Goal: Information Seeking & Learning: Check status

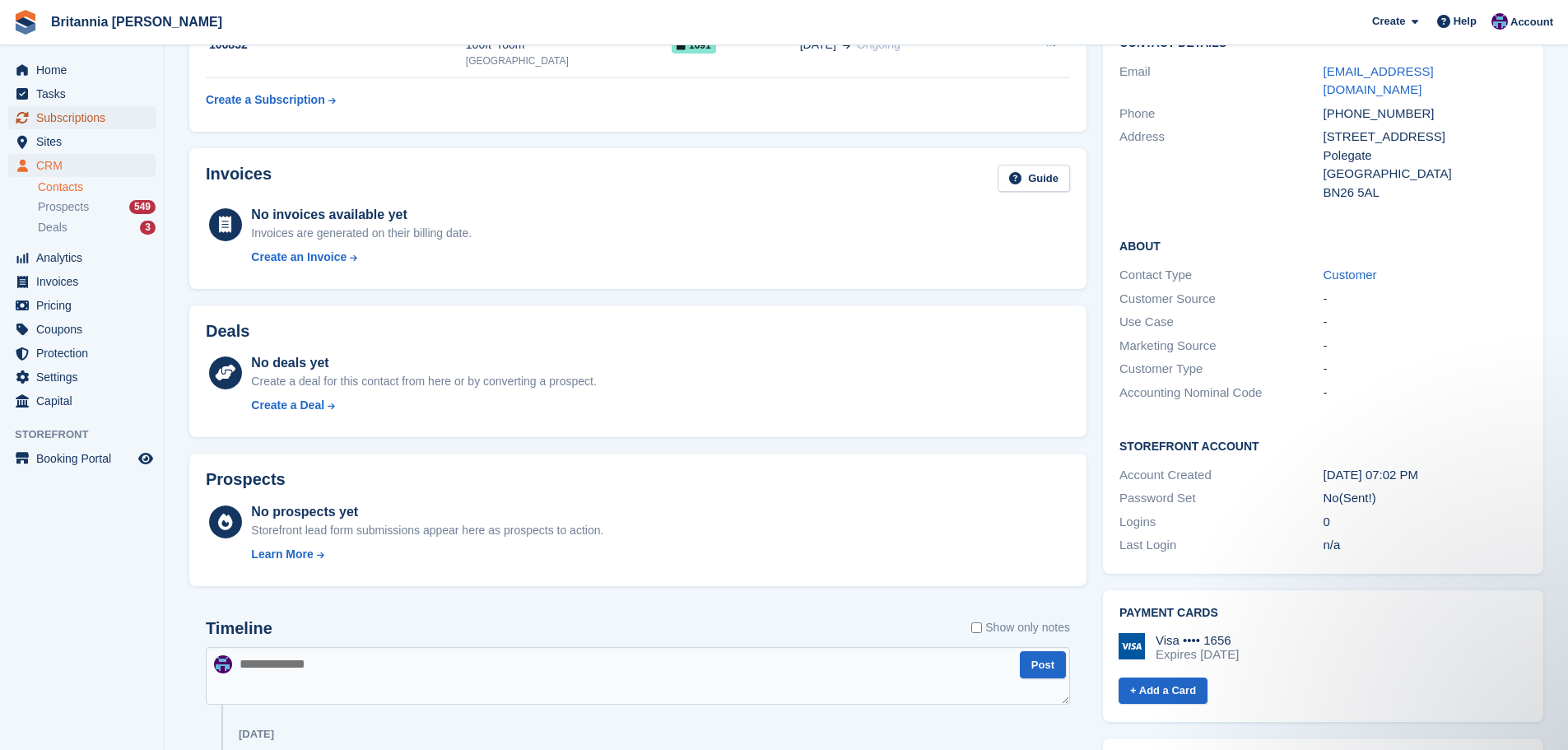
click at [70, 116] on span "Subscriptions" at bounding box center [86, 118] width 99 height 23
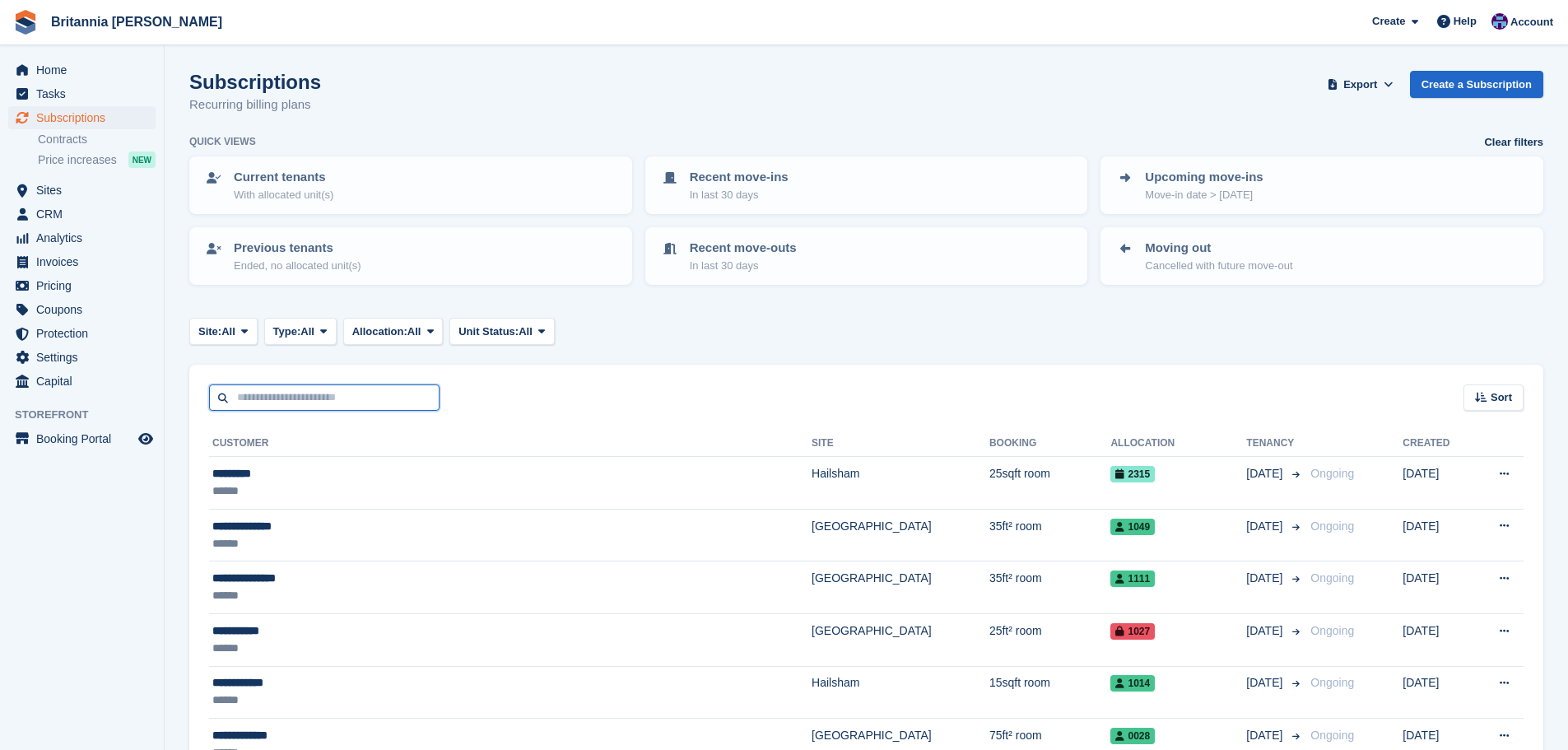
click at [299, 393] on input "text" at bounding box center [325, 398] width 231 height 27
type input "******"
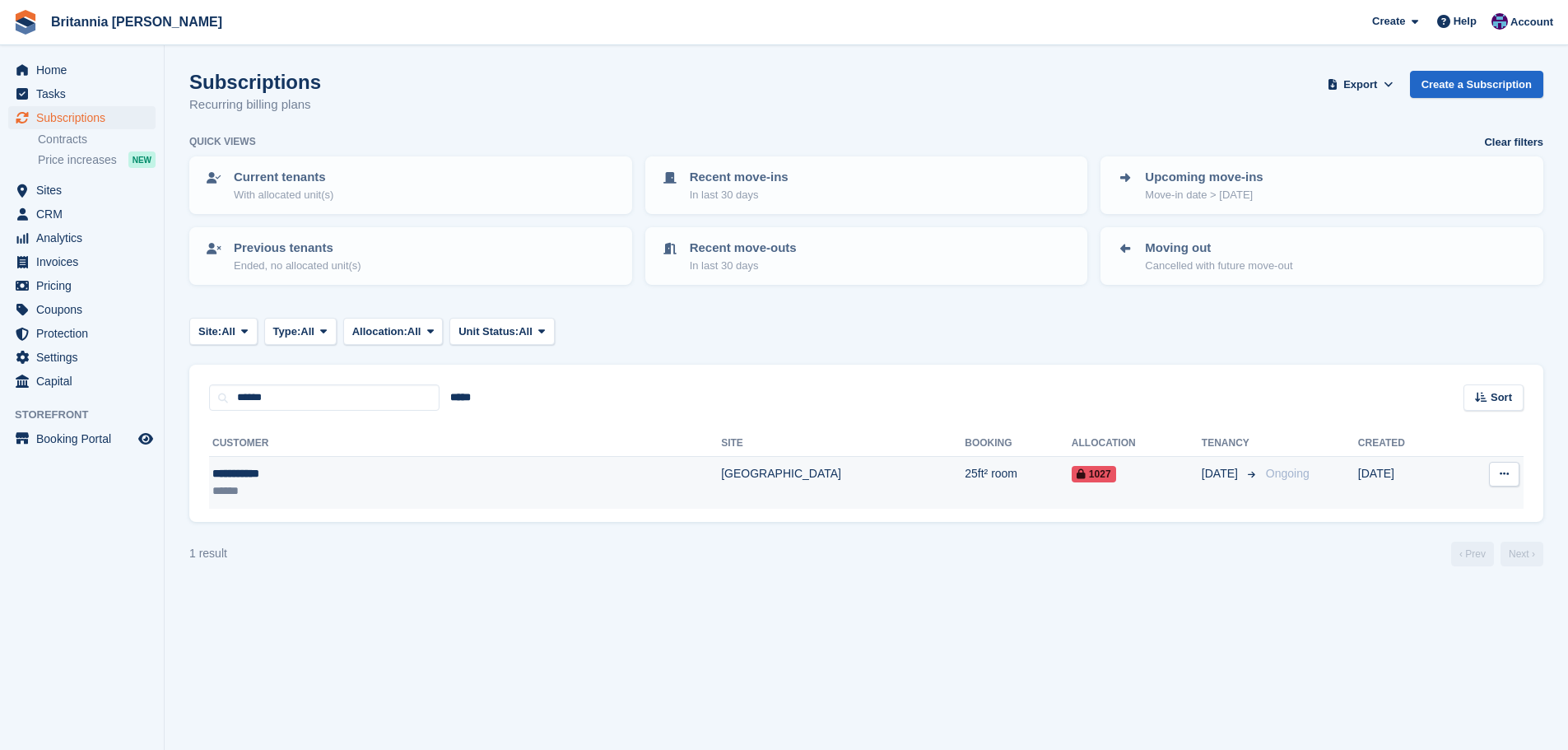
click at [721, 491] on td "[GEOGRAPHIC_DATA]" at bounding box center [842, 483] width 243 height 51
